Goal: Task Accomplishment & Management: Complete application form

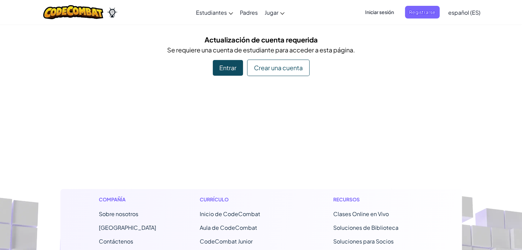
click at [295, 70] on div "Crear una cuenta" at bounding box center [278, 68] width 62 height 16
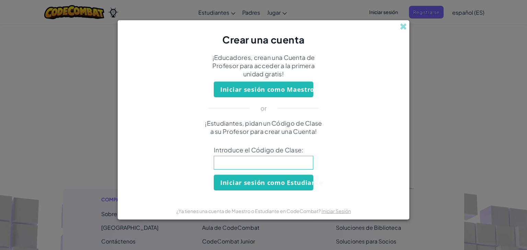
click at [446, 72] on div "Crear una cuenta ¡Educadores, crean una Cuenta de Profesor para acceder a la pr…" at bounding box center [263, 125] width 527 height 250
click at [404, 30] on span at bounding box center [402, 26] width 7 height 7
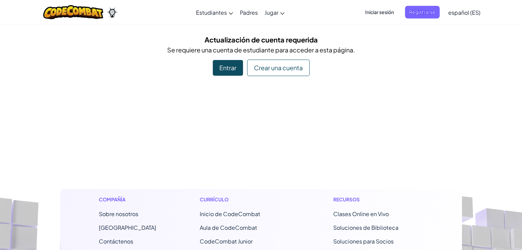
click at [227, 71] on div "Entrar" at bounding box center [228, 68] width 30 height 16
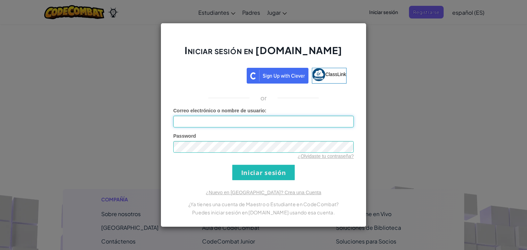
click at [238, 123] on input "Correo electrónico o nombre de usuario :" at bounding box center [263, 122] width 180 height 12
